Goal: Task Accomplishment & Management: Complete application form

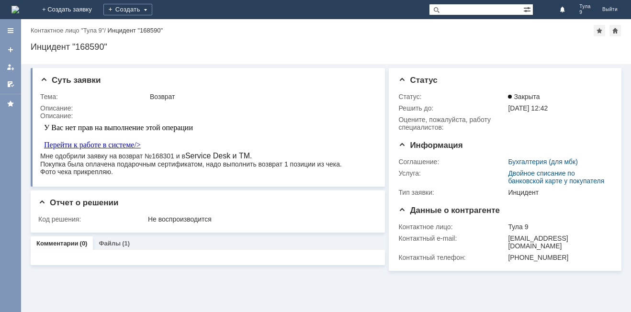
click at [19, 10] on img at bounding box center [15, 10] width 8 height 8
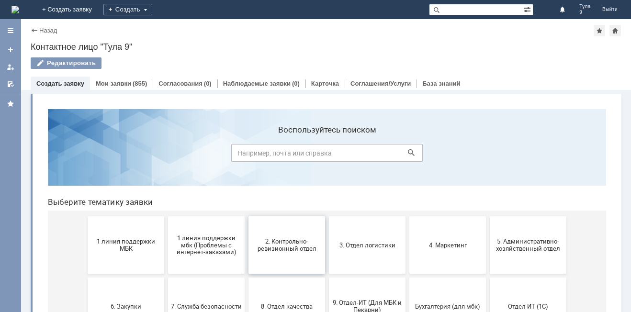
click at [270, 252] on button "2. Контрольно-ревизионный отдел" at bounding box center [286, 244] width 77 height 57
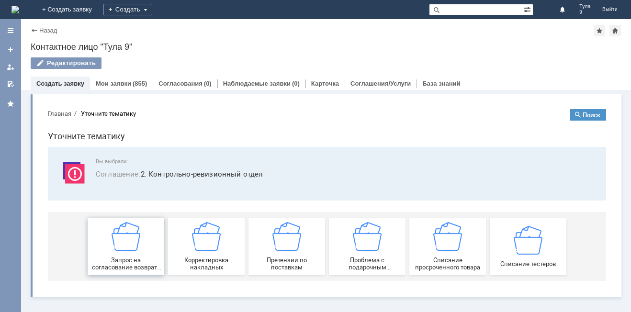
click at [139, 257] on span "Запрос на согласование возврата (д/с или товара)" at bounding box center [125, 263] width 71 height 14
click at [133, 82] on div "(855)" at bounding box center [140, 83] width 14 height 7
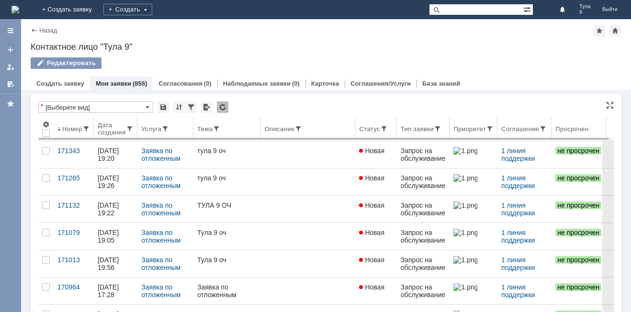
click at [429, 128] on div "Тип заявки" at bounding box center [416, 128] width 33 height 7
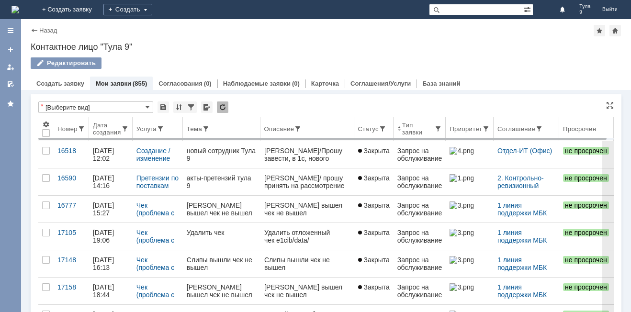
click at [358, 127] on div "Статус" at bounding box center [368, 128] width 21 height 7
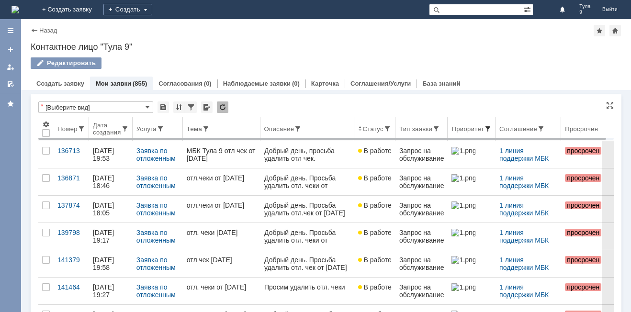
click at [484, 128] on span at bounding box center [488, 129] width 8 height 8
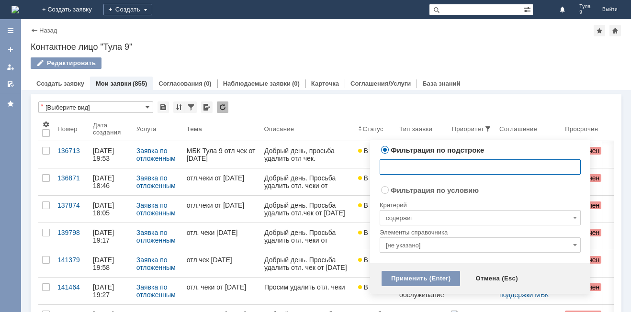
click at [549, 167] on input "text" at bounding box center [479, 166] width 201 height 15
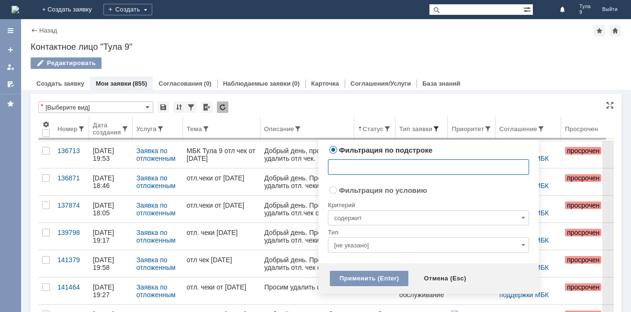
click at [432, 129] on span at bounding box center [436, 129] width 8 height 8
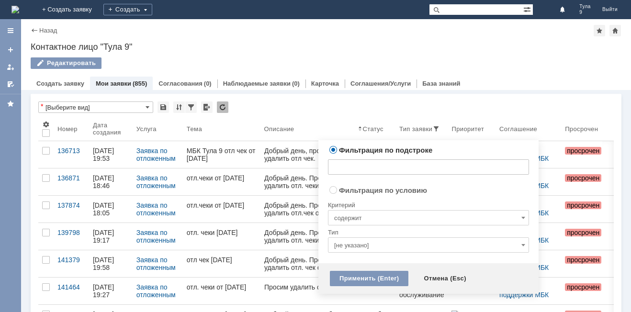
click at [393, 246] on input "[не указано]" at bounding box center [428, 244] width 201 height 15
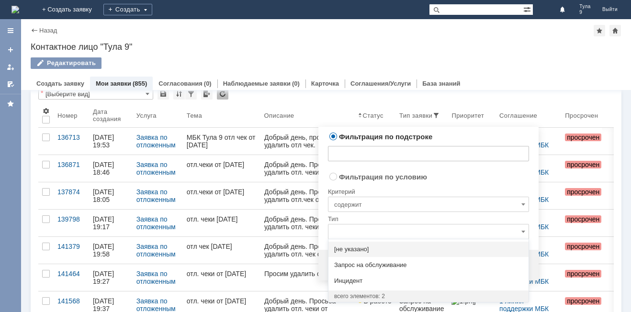
radio input "false"
radio input "true"
click at [380, 205] on input "содержит" at bounding box center [428, 204] width 201 height 15
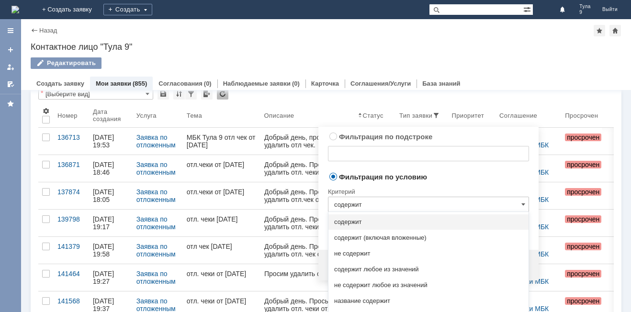
type input "[не указано]"
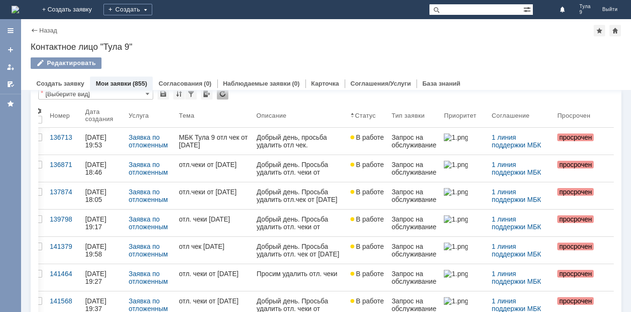
drag, startPoint x: 604, startPoint y: 143, endPoint x: 626, endPoint y: 117, distance: 33.9
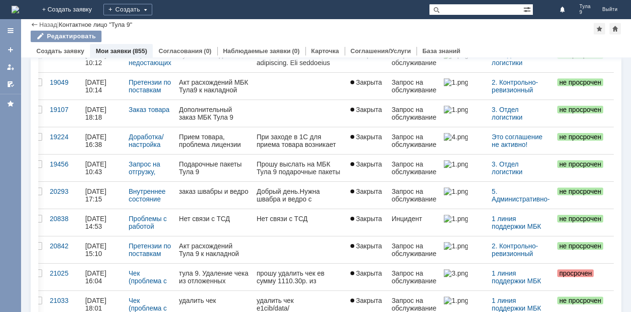
click at [454, 10] on input "text" at bounding box center [476, 9] width 94 height 11
type input "возврат"
click at [440, 8] on span at bounding box center [434, 9] width 11 height 11
click at [440, 9] on span at bounding box center [434, 9] width 11 height 11
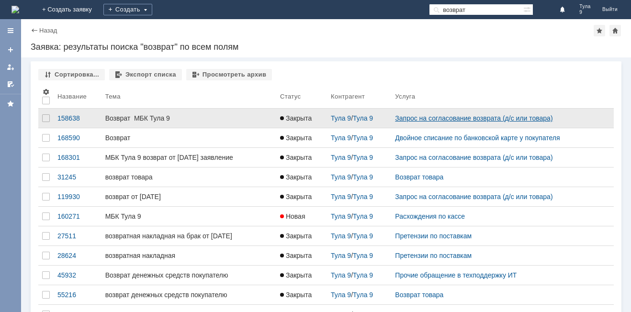
click at [497, 117] on link "Запрос на согласование возврата (д/с или товара)" at bounding box center [473, 118] width 157 height 8
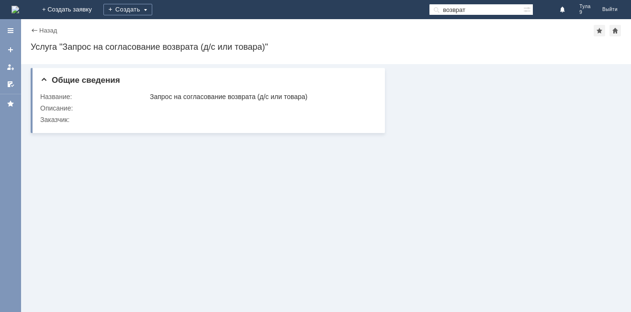
click at [34, 28] on div "Назад" at bounding box center [44, 30] width 26 height 7
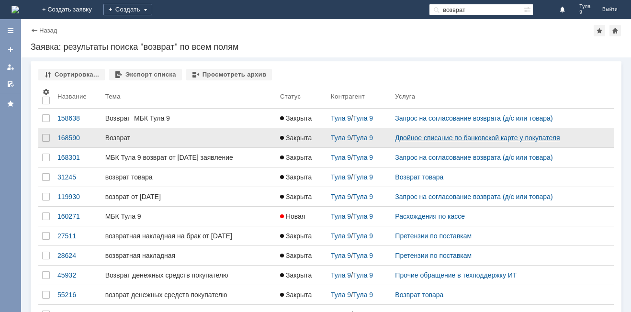
click at [421, 134] on link "Двойное списание по банковской карте у покупателя" at bounding box center [477, 138] width 165 height 8
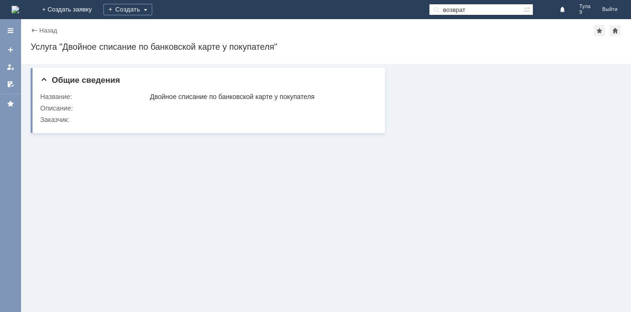
click at [35, 32] on div "Назад" at bounding box center [44, 30] width 26 height 7
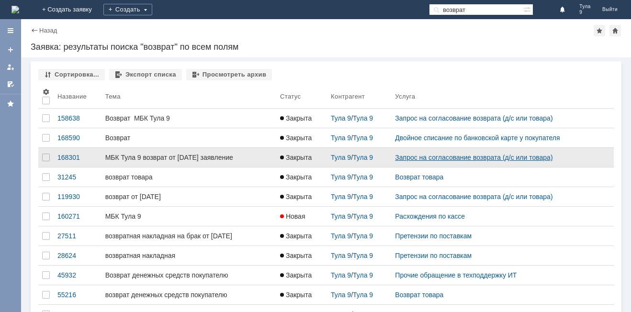
click at [440, 158] on link "Запрос на согласование возврата (д/с или товара)" at bounding box center [473, 158] width 157 height 8
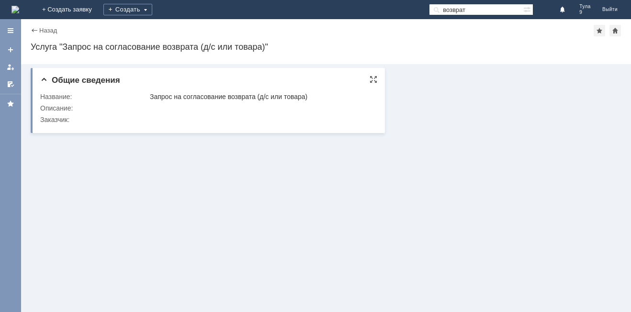
click at [167, 98] on div "Запрос на согласование возврата (д/с или товара)" at bounding box center [261, 97] width 222 height 8
click at [371, 77] on div at bounding box center [373, 80] width 8 height 8
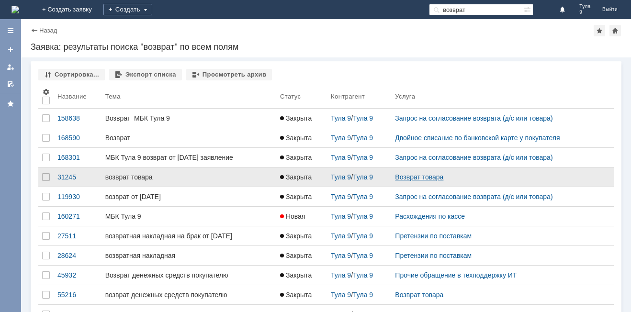
click at [405, 176] on link "Возврат товара" at bounding box center [419, 177] width 48 height 8
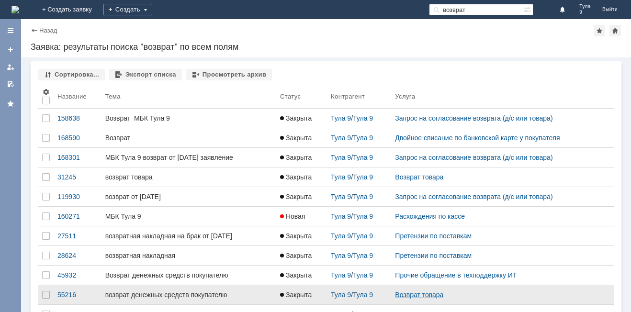
click at [438, 296] on link "Возврат товара" at bounding box center [419, 295] width 48 height 8
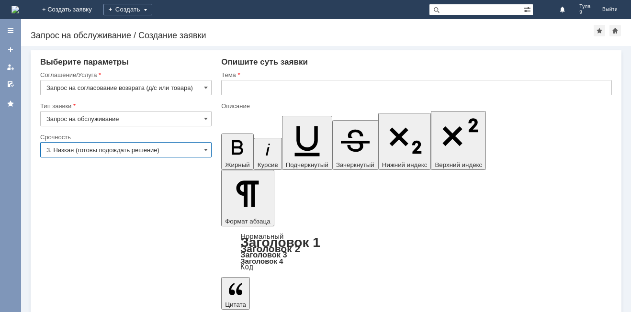
click at [112, 153] on input "3. Низкая (готовы подождать решение)" at bounding box center [125, 149] width 171 height 15
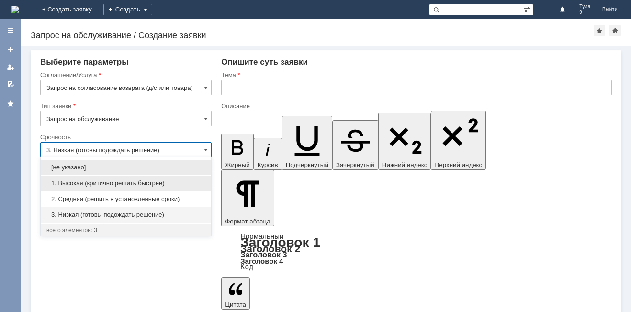
click at [107, 181] on span "1. Высокая (критично решить быстрее)" at bounding box center [125, 183] width 159 height 8
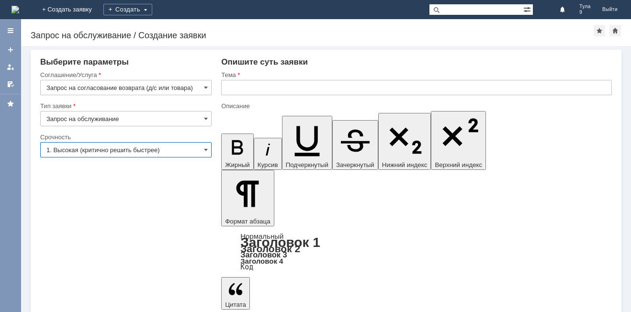
type input "1. Высокая (критично решить быстрее)"
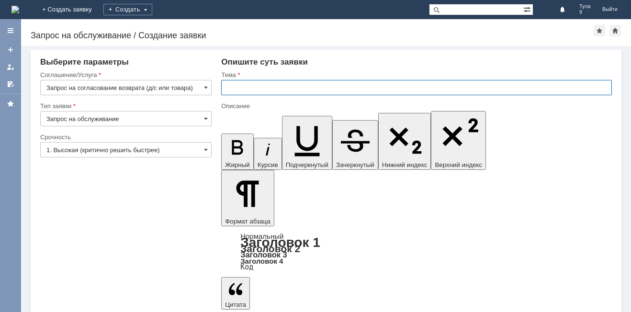
click at [252, 93] on input "text" at bounding box center [416, 87] width 390 height 15
type input "мбк тула 9 возврат 11.08.25"
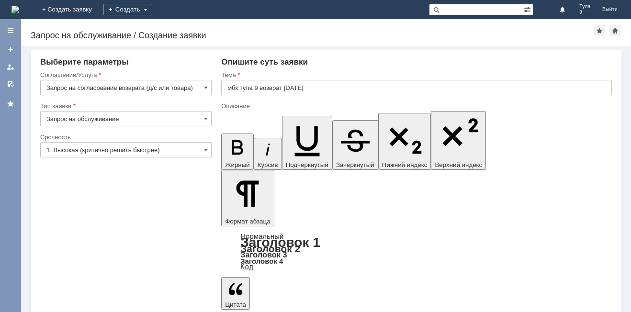
drag, startPoint x: 307, startPoint y: 2552, endPoint x: 340, endPoint y: 2549, distance: 33.6
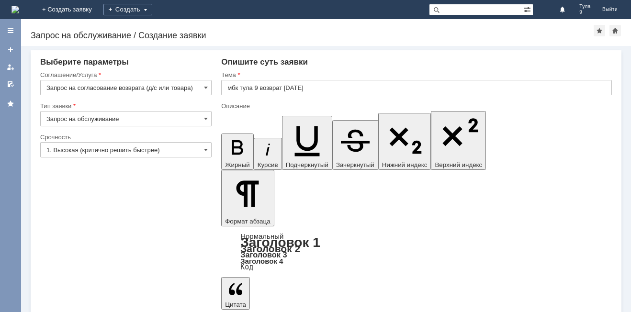
drag, startPoint x: 242, startPoint y: 2558, endPoint x: 290, endPoint y: 2559, distance: 48.3
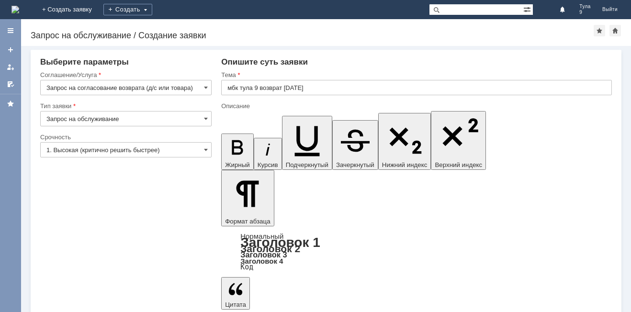
drag, startPoint x: 358, startPoint y: 2559, endPoint x: 383, endPoint y: 2558, distance: 24.4
drag, startPoint x: 279, startPoint y: 2560, endPoint x: 292, endPoint y: 2558, distance: 13.0
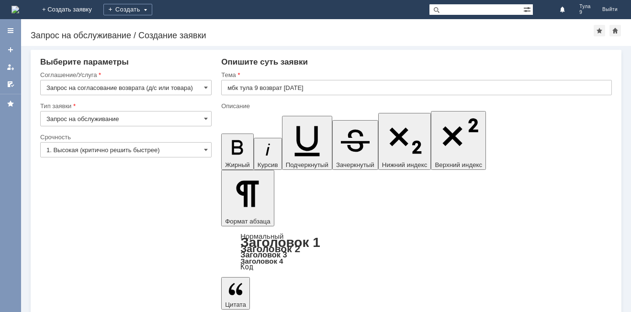
drag, startPoint x: 284, startPoint y: 2559, endPoint x: 278, endPoint y: 2560, distance: 5.3
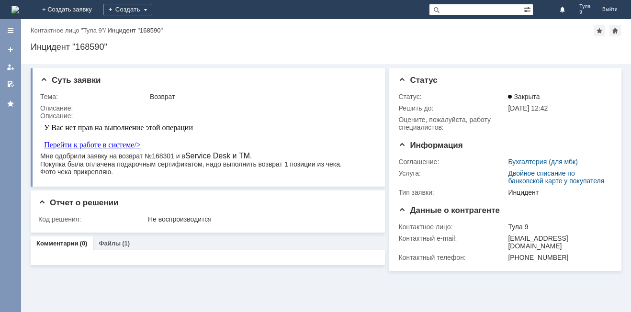
click at [19, 11] on img at bounding box center [15, 10] width 8 height 8
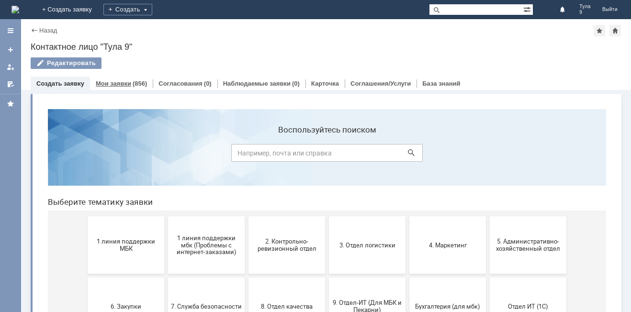
click at [107, 83] on link "Мои заявки" at bounding box center [113, 83] width 35 height 7
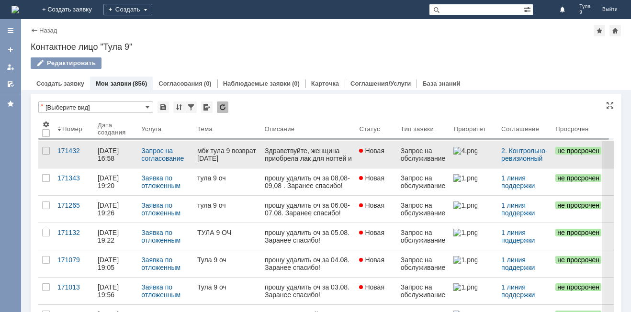
click at [369, 156] on link "Новая" at bounding box center [375, 154] width 41 height 27
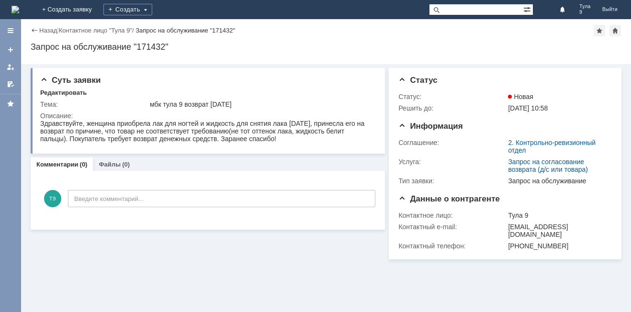
click at [19, 6] on img at bounding box center [15, 10] width 8 height 8
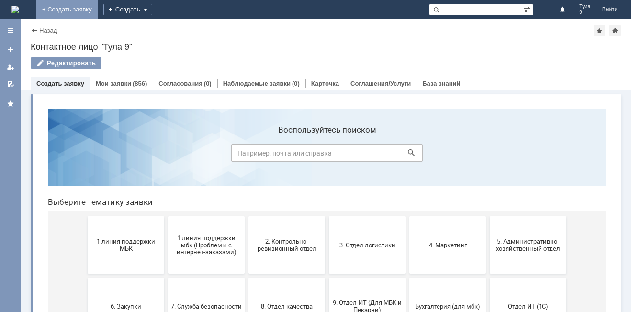
click at [98, 1] on link "+ Создать заявку" at bounding box center [66, 9] width 61 height 19
click at [136, 239] on span "1 линия поддержки МБК" at bounding box center [125, 245] width 71 height 14
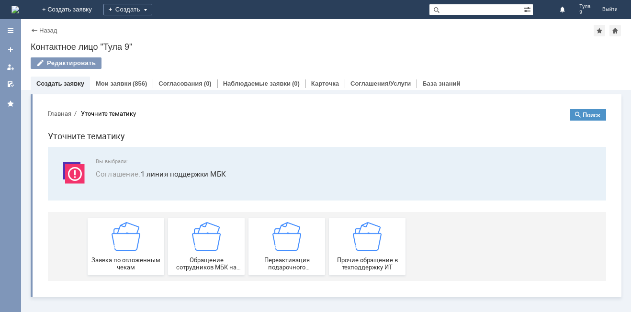
click at [136, 239] on img at bounding box center [125, 236] width 29 height 29
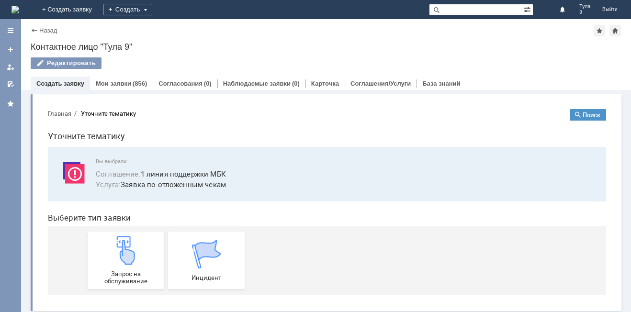
click at [136, 239] on img at bounding box center [125, 250] width 29 height 29
click at [127, 83] on link "Мои заявки" at bounding box center [113, 83] width 35 height 7
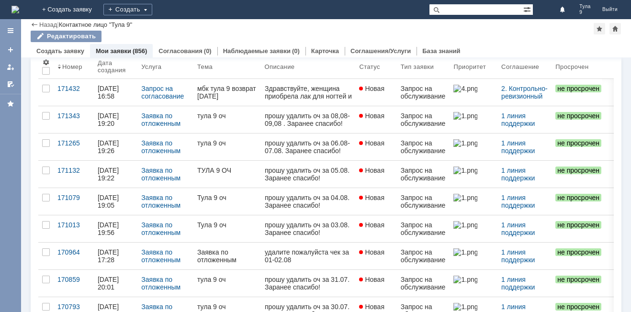
scroll to position [38, 0]
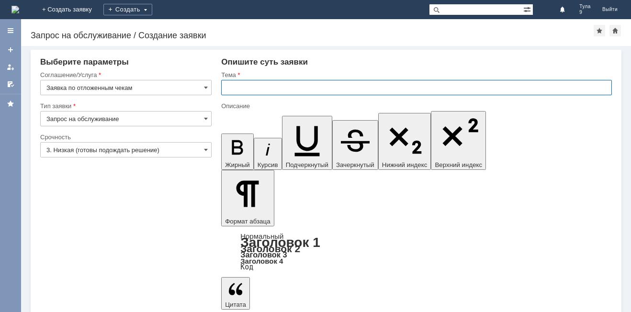
click at [248, 89] on input "text" at bounding box center [416, 87] width 390 height 15
type input "тула 9 оч"
